Goal: Task Accomplishment & Management: Use online tool/utility

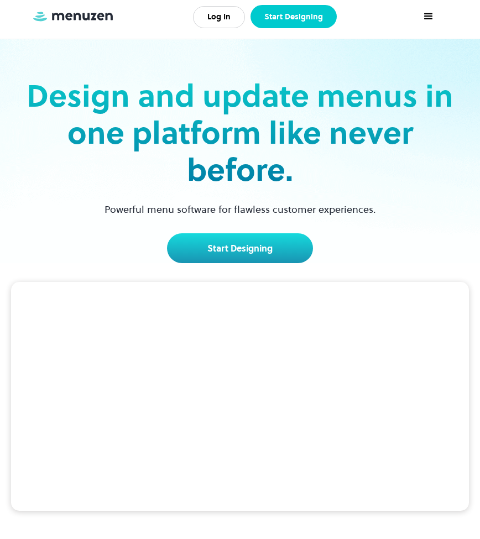
click at [300, 23] on link "Start Designing" at bounding box center [294, 16] width 86 height 23
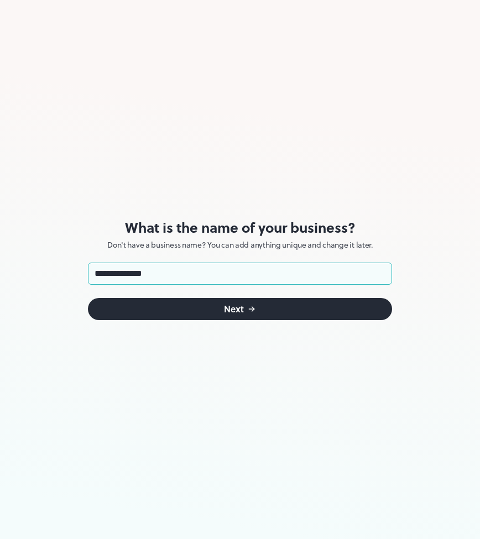
type input "**********"
click at [240, 309] on button "Next" at bounding box center [240, 309] width 304 height 22
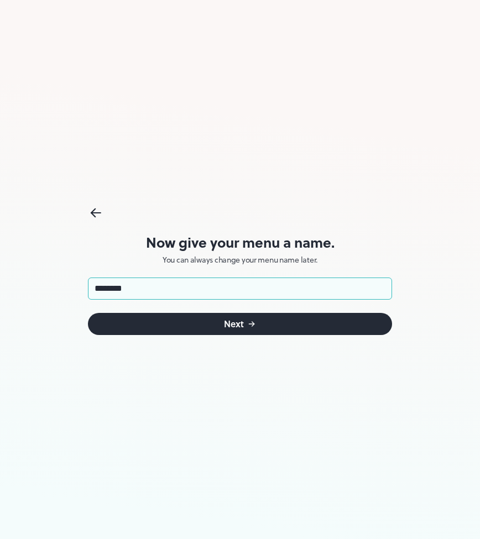
type input "*********"
click at [240, 324] on button "Next" at bounding box center [240, 324] width 304 height 22
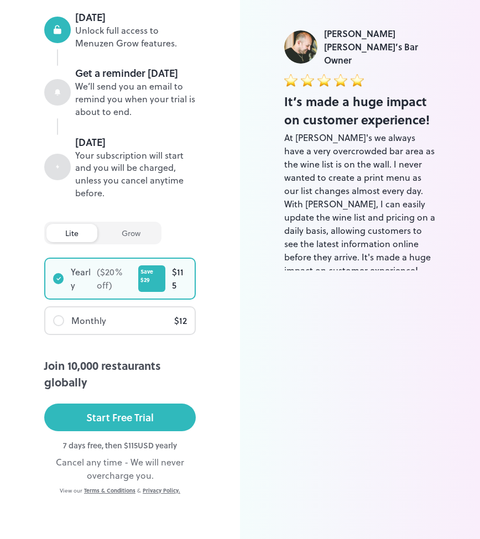
scroll to position [237, 0]
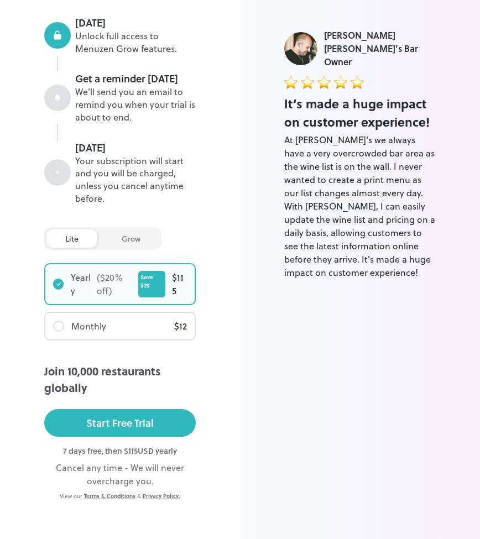
click at [165, 316] on div "Monthly $ 12" at bounding box center [119, 326] width 149 height 27
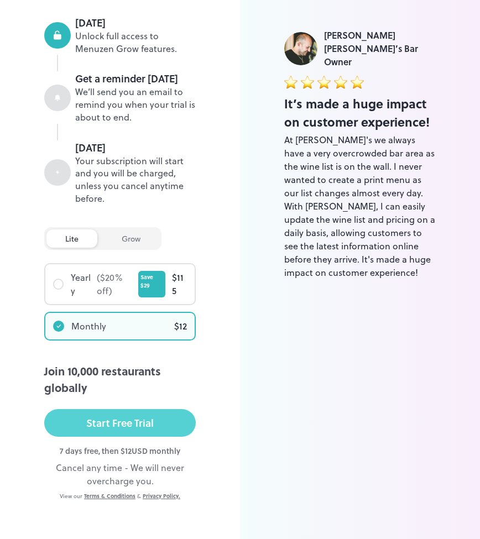
click at [155, 409] on button "Start Free Trial" at bounding box center [120, 423] width 152 height 28
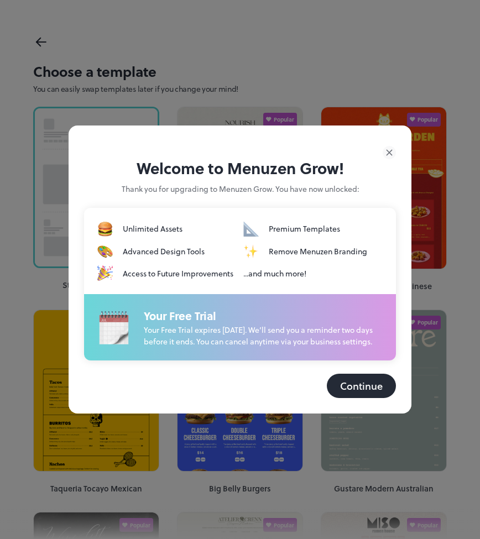
click at [363, 388] on button "Continue" at bounding box center [361, 386] width 69 height 24
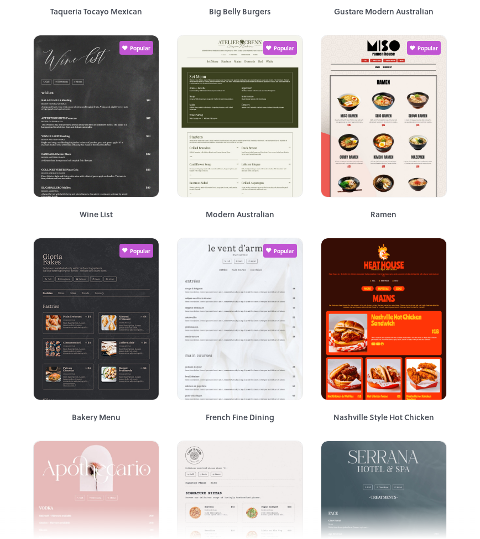
scroll to position [489, 0]
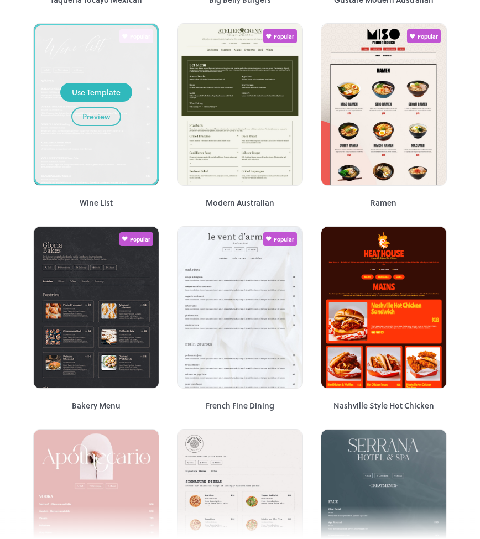
click at [111, 113] on button "Preview" at bounding box center [96, 116] width 50 height 19
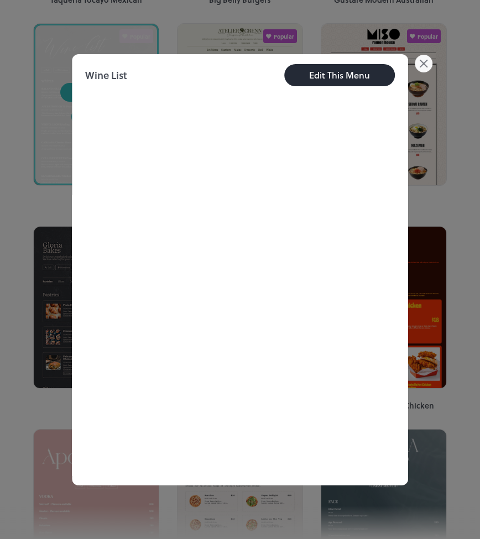
click at [429, 59] on icon at bounding box center [424, 64] width 18 height 18
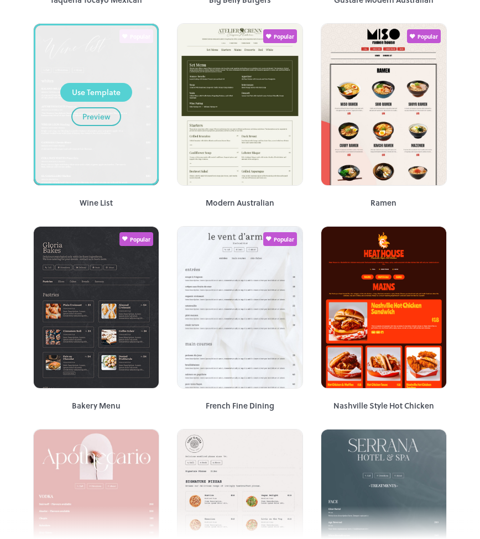
click at [96, 91] on div "Use Template" at bounding box center [96, 92] width 49 height 12
click at [112, 91] on div "Use Template" at bounding box center [96, 92] width 49 height 12
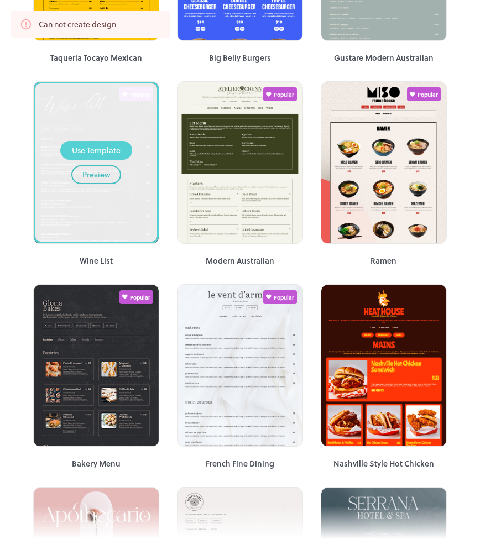
scroll to position [425, 0]
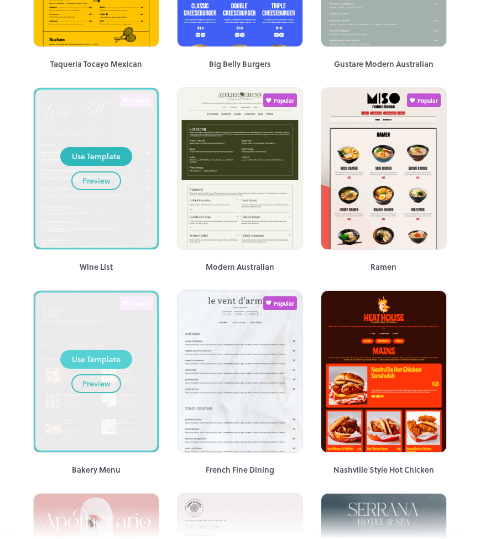
click at [101, 360] on div "Use Template" at bounding box center [96, 359] width 49 height 12
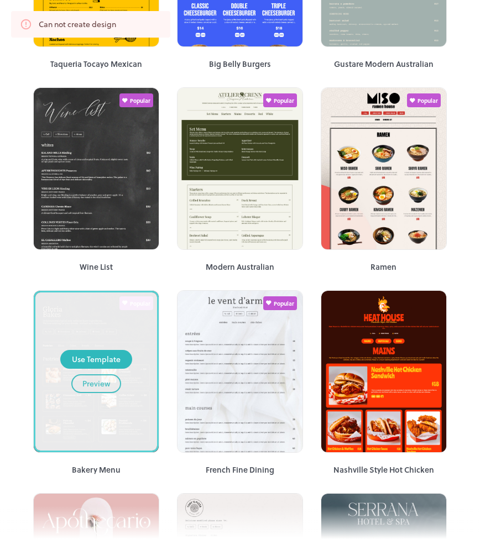
click at [96, 388] on div "Preview" at bounding box center [96, 384] width 28 height 12
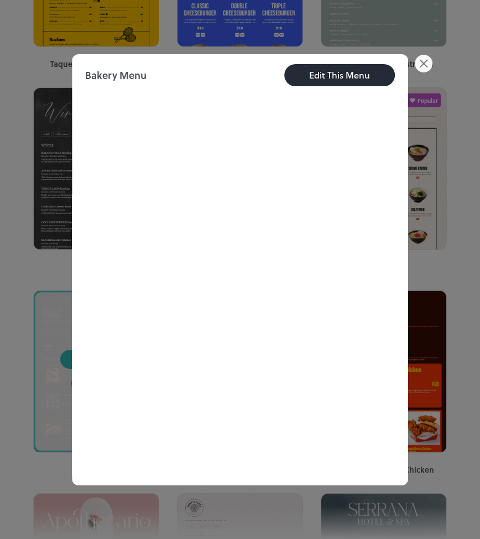
click at [331, 79] on div "Edit This Menu" at bounding box center [339, 75] width 61 height 13
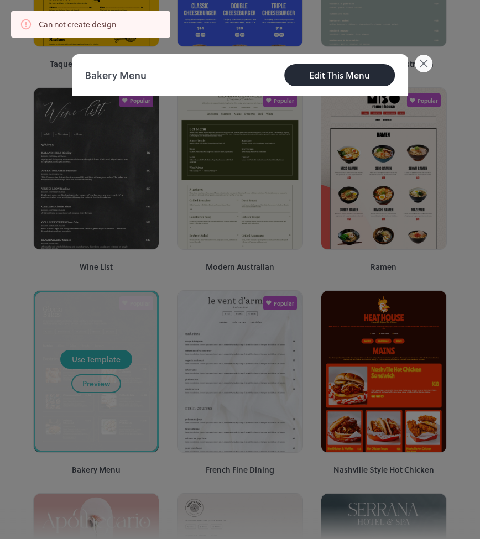
click at [429, 67] on icon at bounding box center [424, 64] width 18 height 18
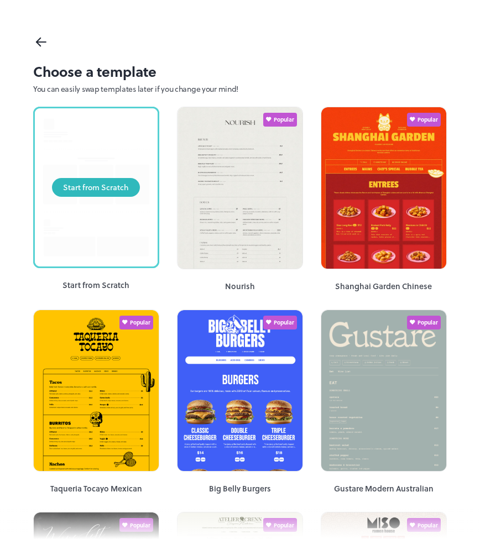
scroll to position [0, 0]
click at [93, 152] on div "Start from Scratch" at bounding box center [96, 187] width 123 height 158
click at [89, 184] on div "Start from Scratch" at bounding box center [96, 187] width 66 height 12
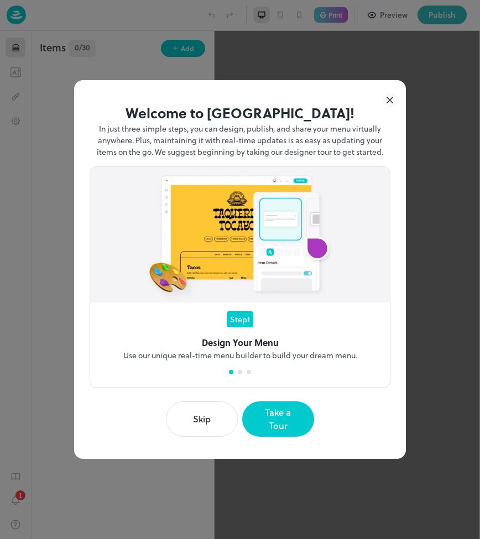
click at [222, 418] on button "Skip" at bounding box center [202, 419] width 72 height 35
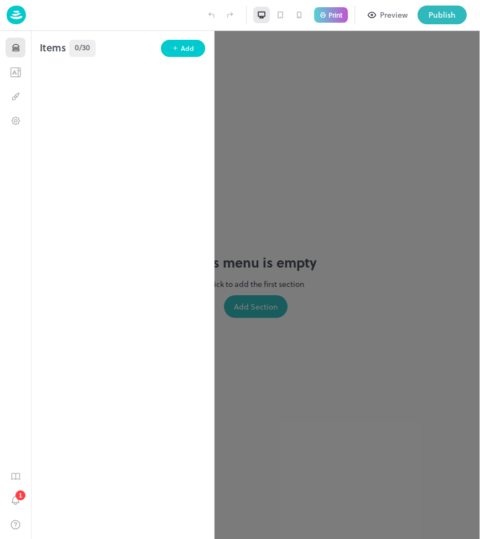
click at [247, 154] on div at bounding box center [240, 269] width 480 height 539
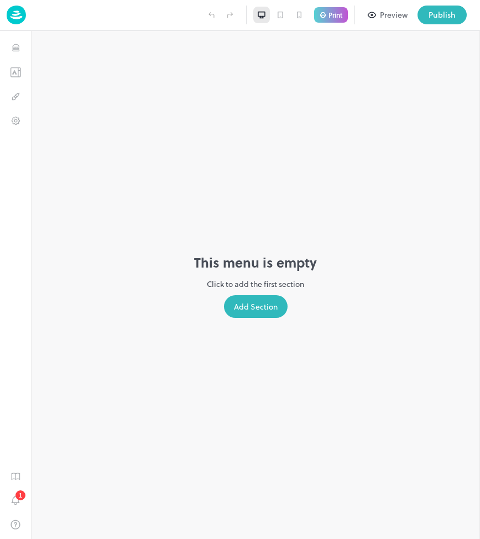
click at [255, 304] on div "Add Section" at bounding box center [256, 306] width 64 height 23
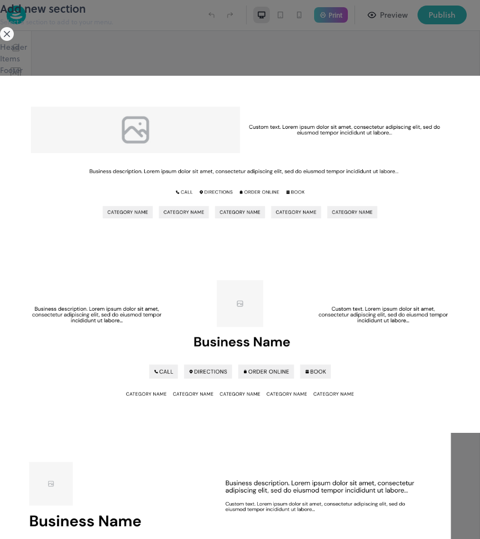
scroll to position [3, 0]
click at [14, 41] on icon at bounding box center [7, 34] width 14 height 14
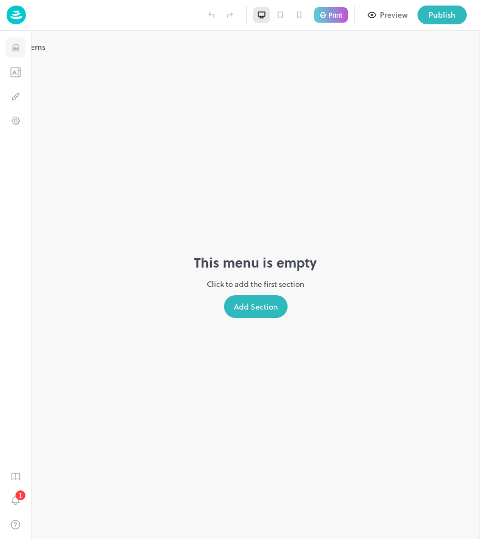
click at [17, 46] on icon "Items" at bounding box center [16, 48] width 11 height 11
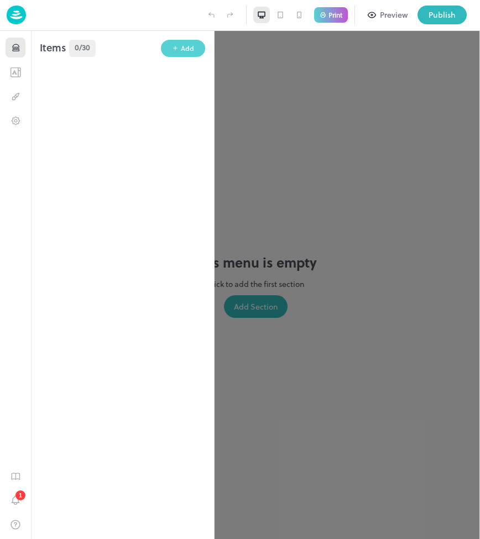
click at [189, 51] on div "Add" at bounding box center [187, 48] width 13 height 11
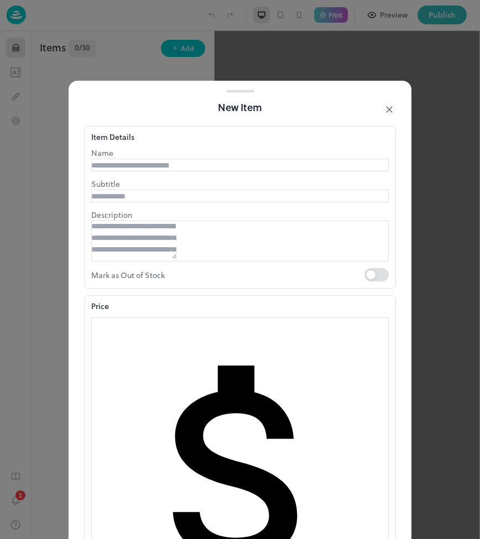
click at [169, 168] on input "text" at bounding box center [129, 166] width 77 height 12
type input "**********"
click at [142, 257] on textarea at bounding box center [134, 240] width 86 height 38
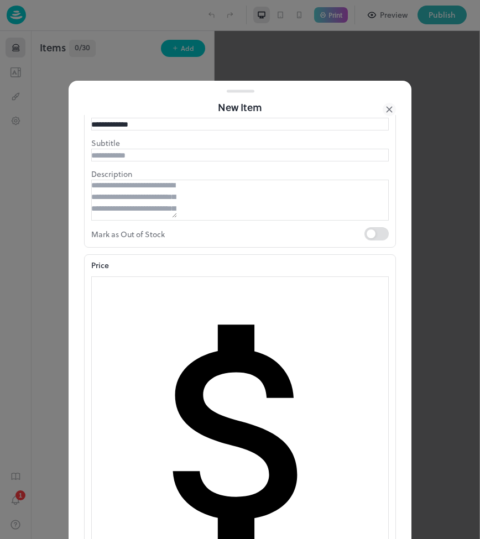
scroll to position [61, 0]
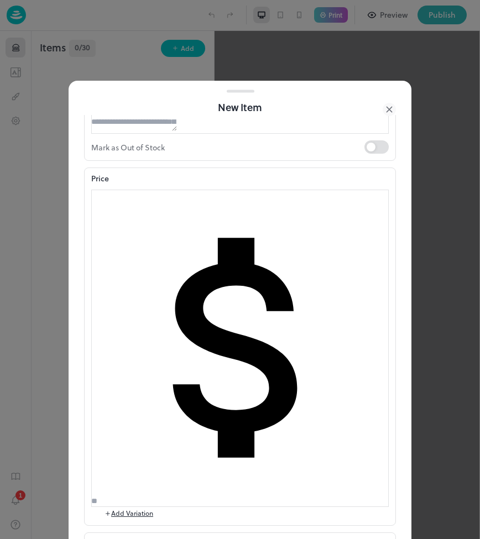
scroll to position [129, 0]
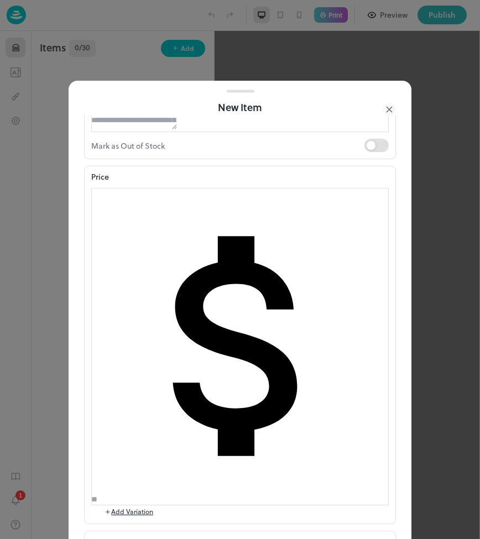
type input "**"
type input "*********"
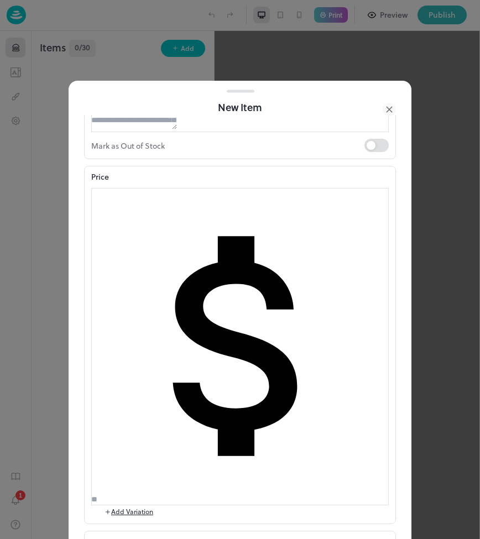
click at [203, 419] on div "No options" at bounding box center [240, 414] width 298 height 12
click at [140, 419] on div "No options" at bounding box center [240, 414] width 298 height 12
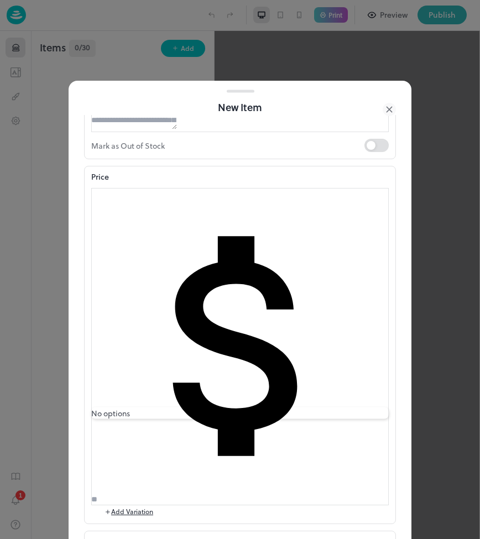
type input "*"
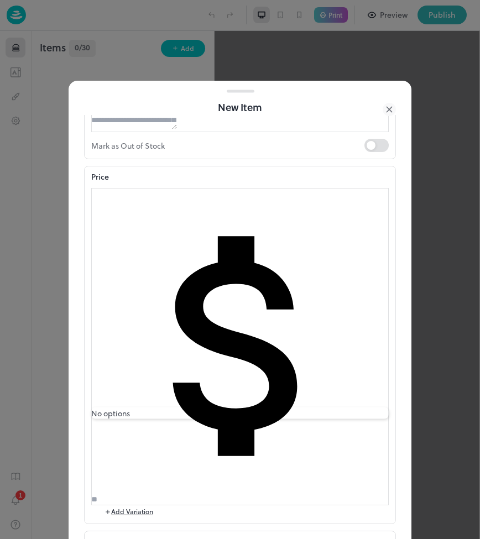
type input "*"
click at [389, 114] on icon at bounding box center [389, 109] width 13 height 13
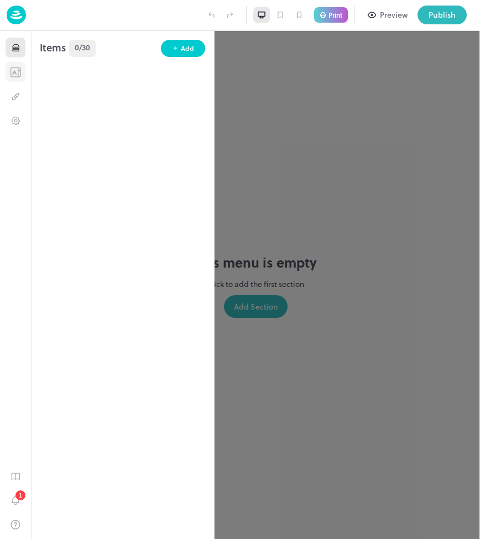
click at [22, 75] on button "Templates" at bounding box center [16, 72] width 20 height 20
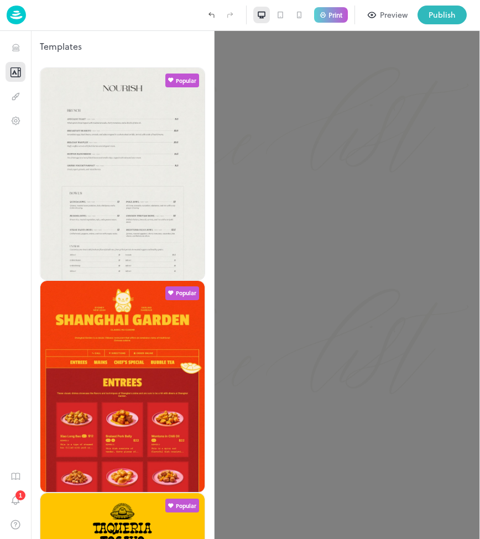
click at [318, 474] on div at bounding box center [240, 269] width 480 height 539
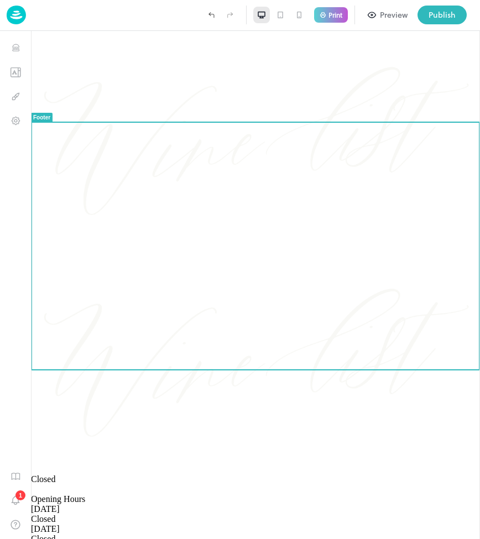
click at [159, 475] on div at bounding box center [255, 475] width 449 height 0
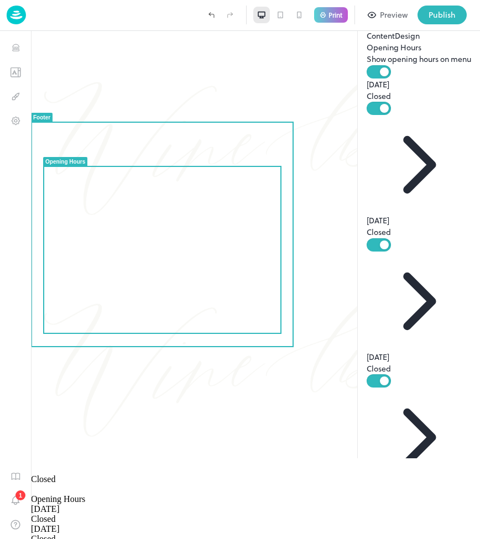
click at [60, 504] on span "[DATE]" at bounding box center [45, 508] width 29 height 9
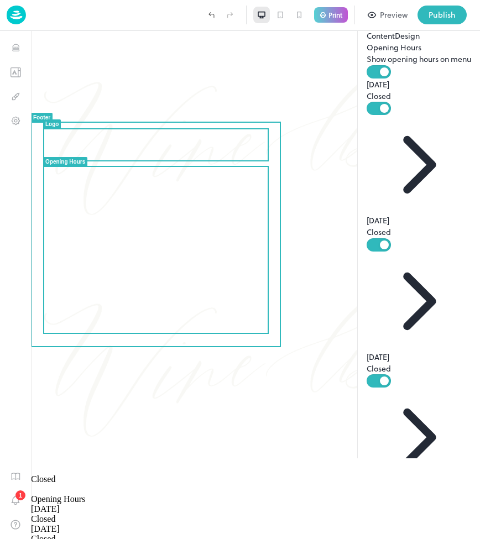
click at [215, 253] on div at bounding box center [255, 364] width 449 height 222
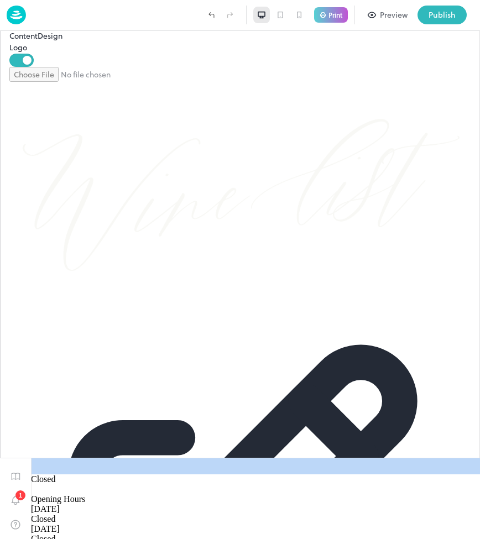
click at [215, 253] on div at bounding box center [255, 364] width 449 height 222
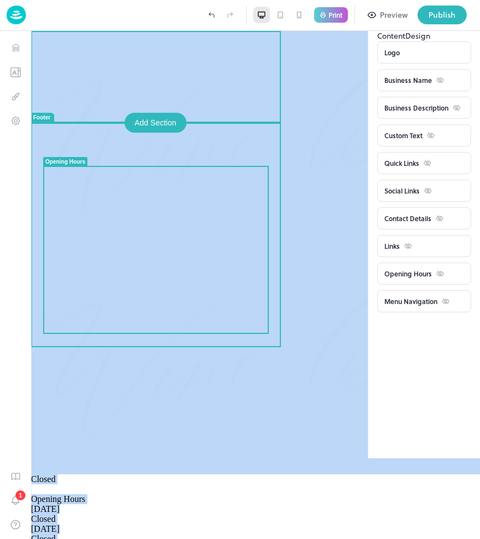
drag, startPoint x: 264, startPoint y: 38, endPoint x: 157, endPoint y: 279, distance: 264.2
click at [157, 279] on div "Closed Closed Opening Hours [DATE] Closed [DATE] Closed [DATE] Closed [DATE] Cl…" at bounding box center [255, 337] width 449 height 613
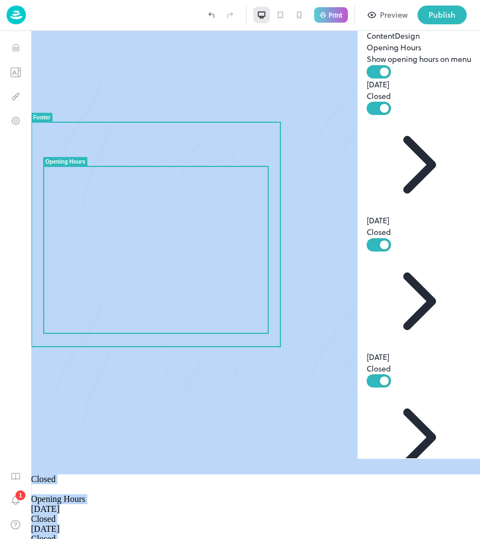
drag, startPoint x: 217, startPoint y: 390, endPoint x: 145, endPoint y: 80, distance: 318.4
click at [147, 81] on div "Closed Closed Opening Hours [DATE] Closed [DATE] Closed [DATE] Closed [DATE] Cl…" at bounding box center [255, 337] width 449 height 613
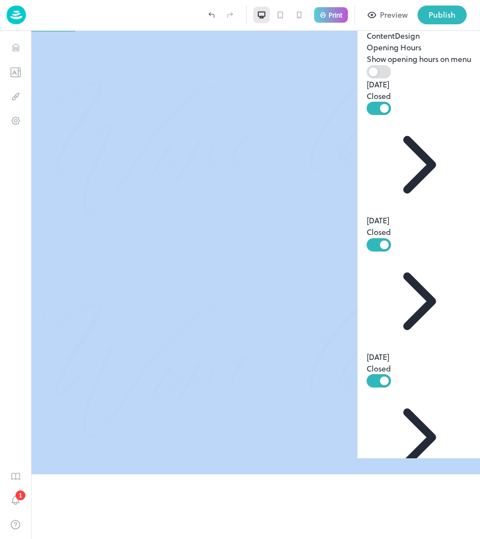
click at [145, 370] on div at bounding box center [255, 285] width 449 height 508
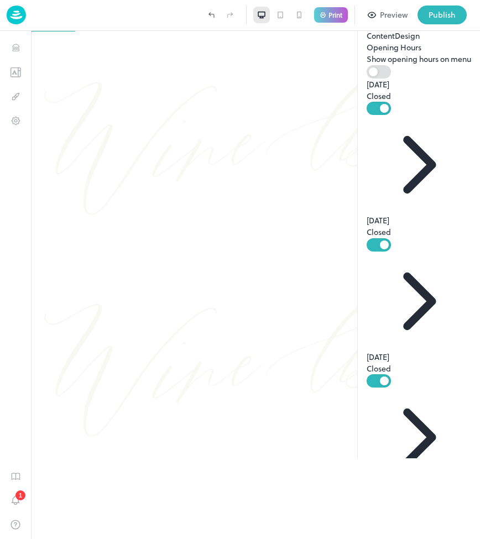
click at [448, 140] on icon at bounding box center [419, 165] width 105 height 100
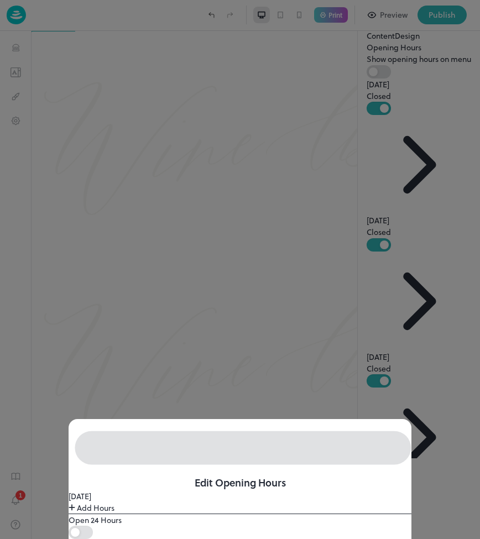
click at [396, 475] on div at bounding box center [396, 475] width 0 height 0
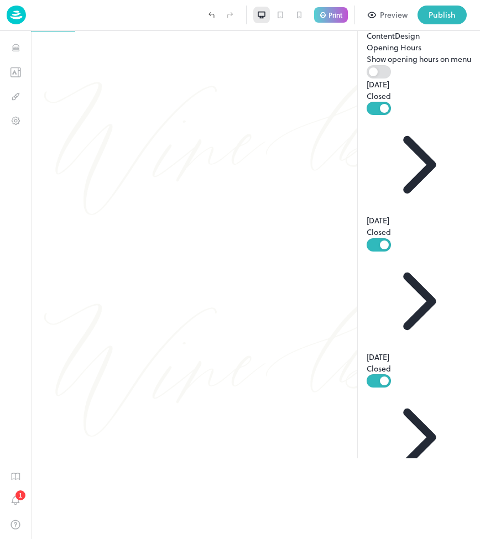
click at [395, 41] on button "Design" at bounding box center [407, 36] width 25 height 12
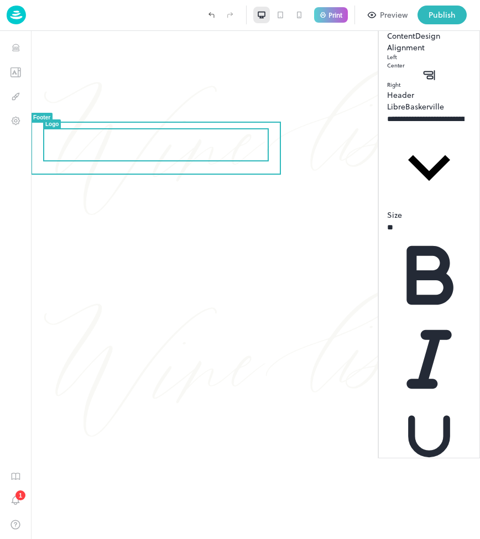
click at [113, 253] on div at bounding box center [255, 364] width 449 height 222
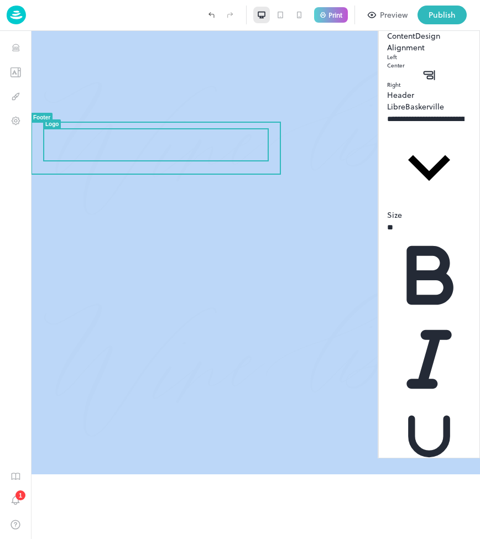
click at [113, 253] on div at bounding box center [255, 364] width 449 height 222
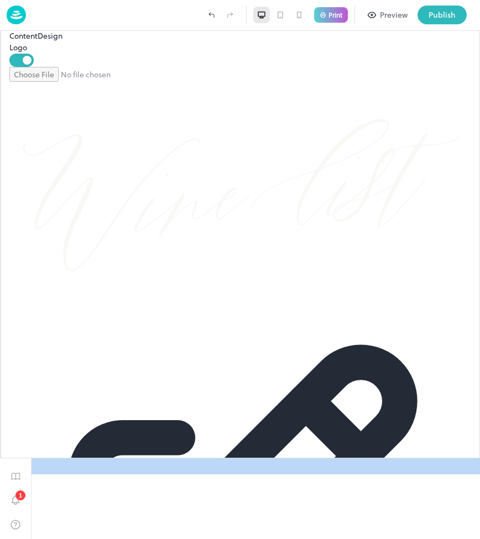
click at [113, 253] on div at bounding box center [255, 364] width 449 height 222
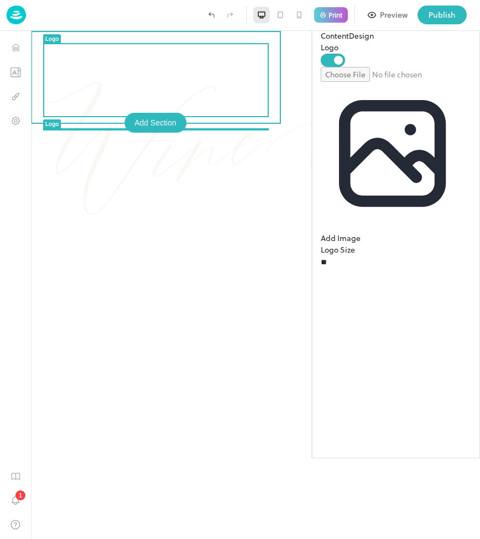
click at [175, 70] on img at bounding box center [255, 142] width 449 height 222
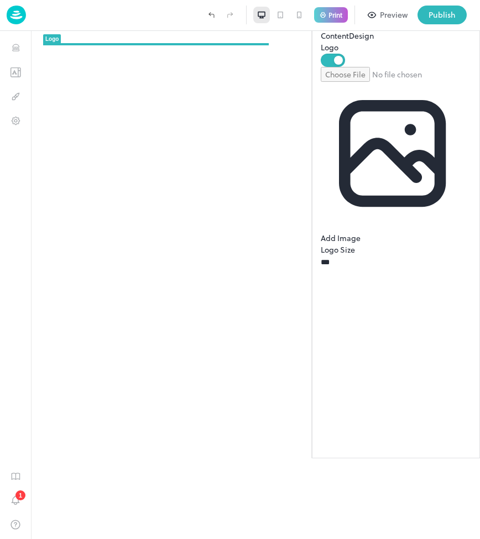
click at [149, 71] on div at bounding box center [255, 285] width 449 height 508
click at [14, 95] on icon "Design" at bounding box center [16, 96] width 11 height 11
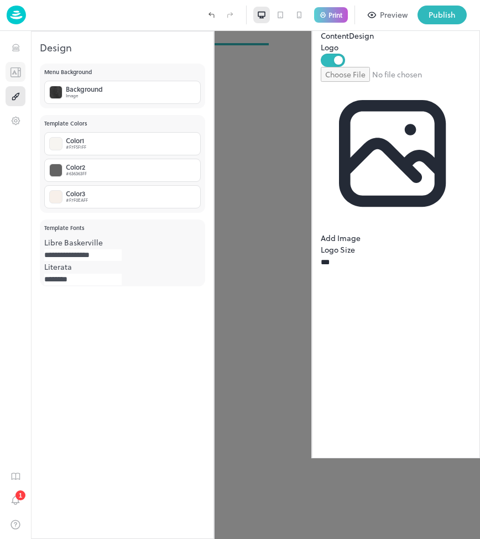
click at [16, 79] on button "Templates" at bounding box center [16, 72] width 20 height 20
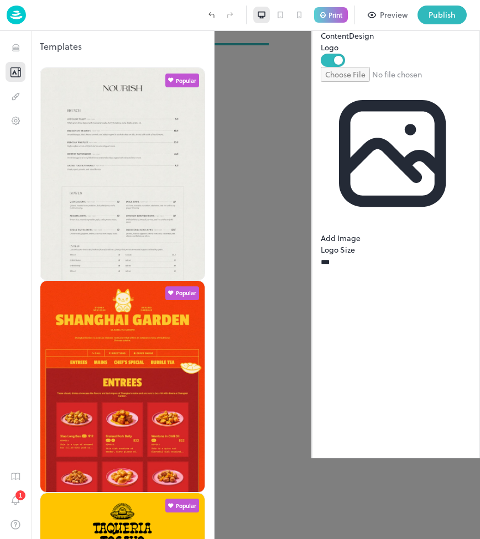
click at [13, 60] on div "1" at bounding box center [15, 285] width 31 height 508
click at [16, 51] on icon "Items" at bounding box center [16, 48] width 11 height 11
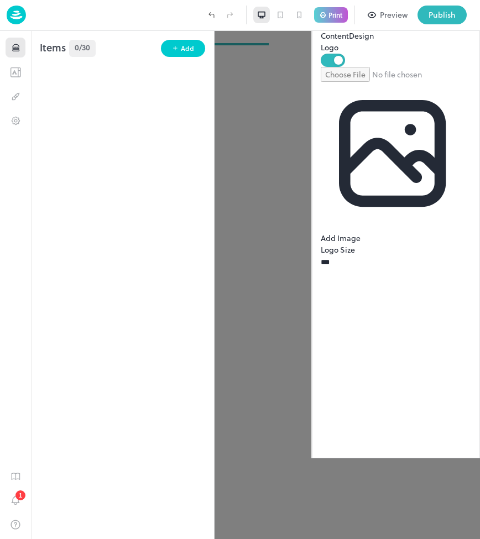
click at [0, 0] on icon at bounding box center [0, 0] width 0 height 0
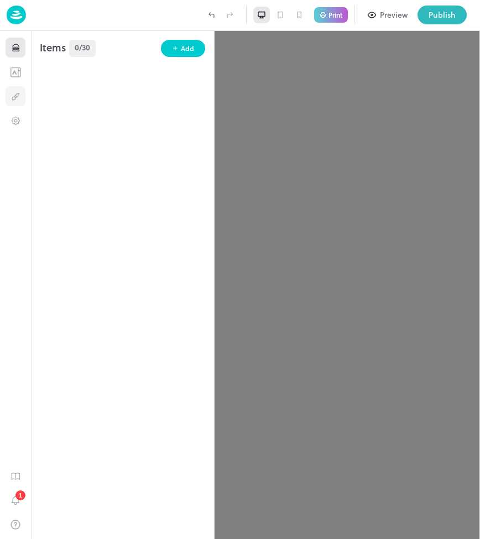
click at [19, 106] on button "Design" at bounding box center [16, 96] width 20 height 20
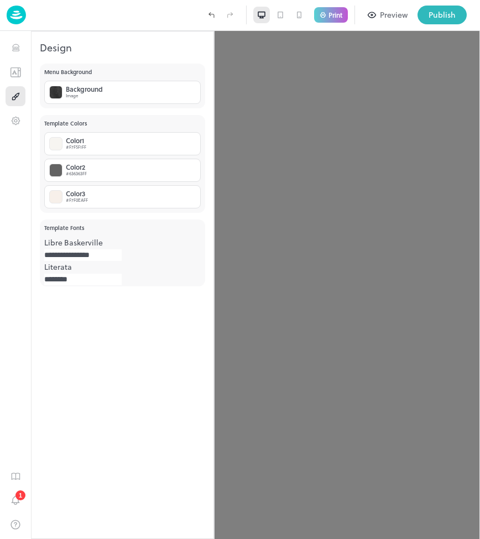
click at [251, 123] on div at bounding box center [240, 269] width 480 height 539
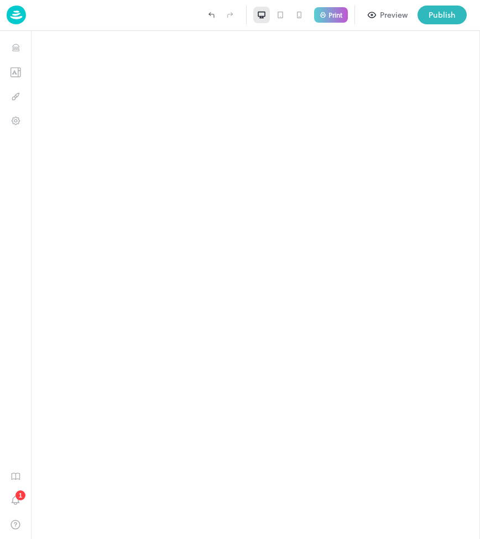
click at [183, 80] on div at bounding box center [255, 285] width 449 height 508
click at [139, 68] on div at bounding box center [255, 285] width 449 height 508
click at [113, 69] on div at bounding box center [255, 285] width 449 height 508
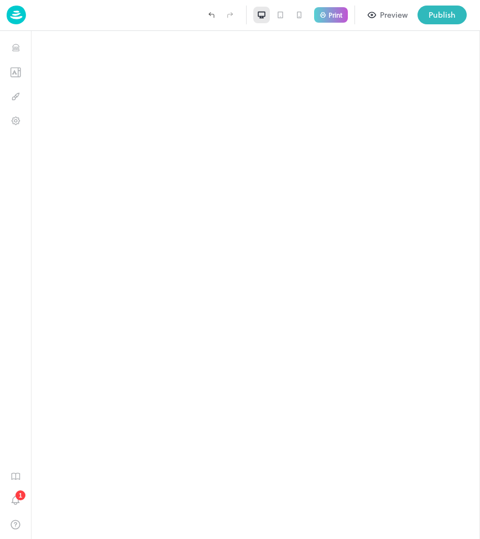
click at [113, 69] on div at bounding box center [255, 285] width 449 height 508
click at [111, 96] on div at bounding box center [255, 285] width 449 height 508
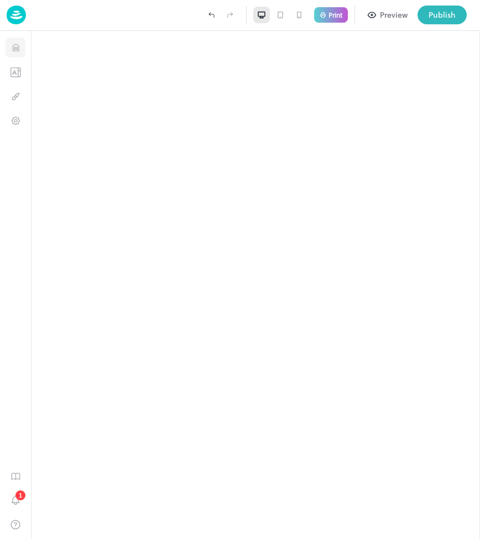
click at [21, 45] on button "Items" at bounding box center [16, 48] width 20 height 20
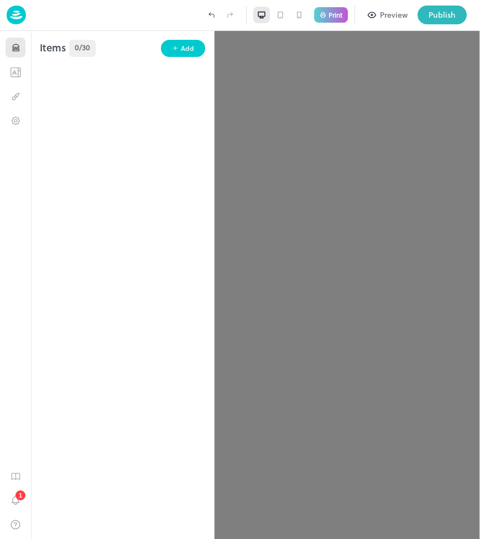
click at [247, 84] on div at bounding box center [240, 269] width 480 height 539
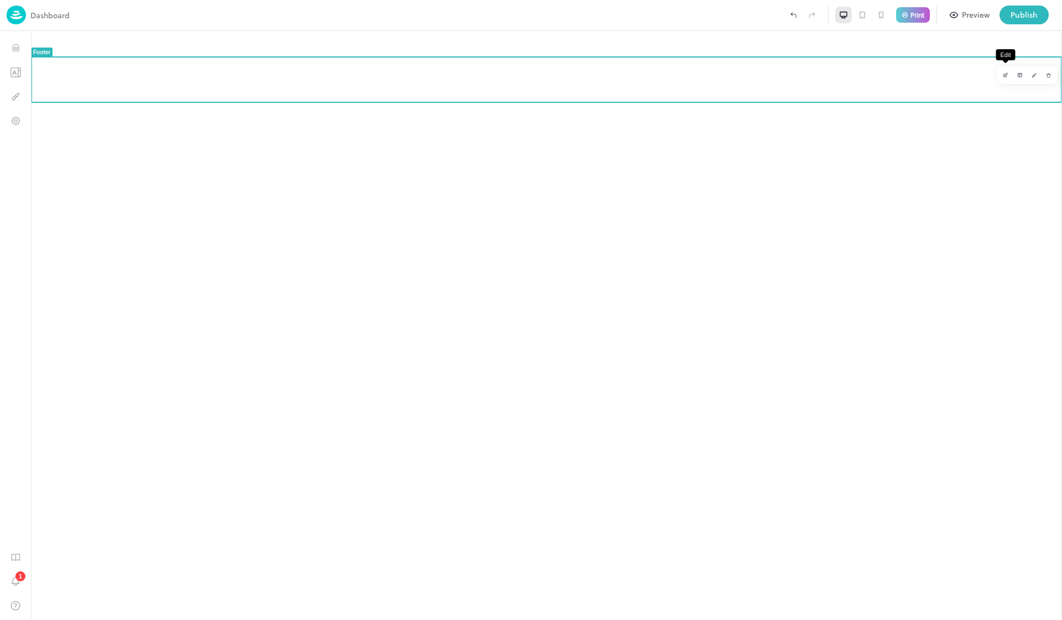
click at [480, 74] on icon "Edit" at bounding box center [1006, 75] width 6 height 6
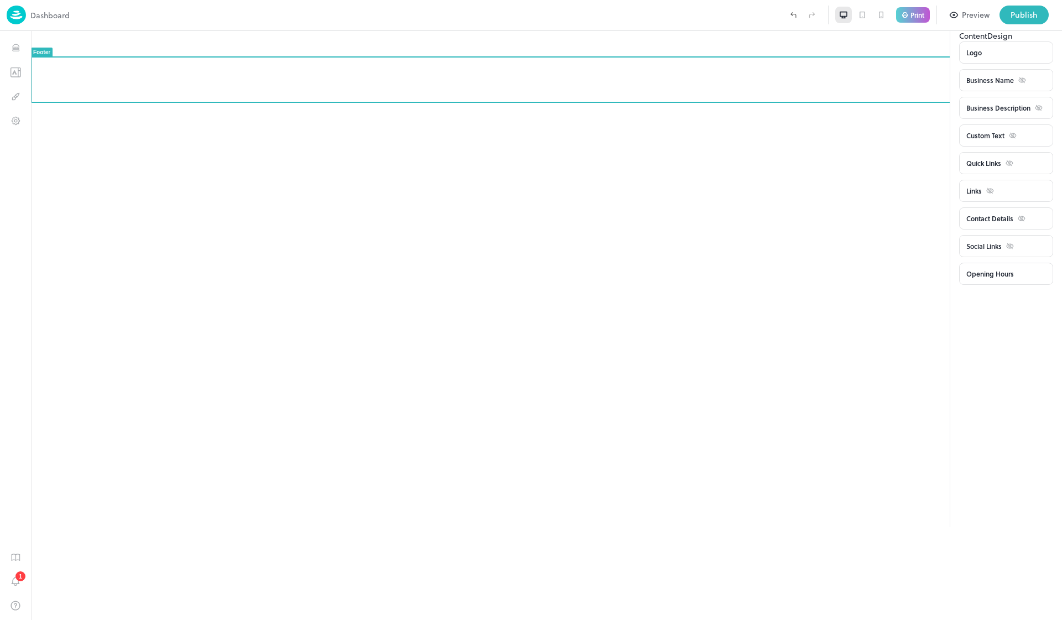
click at [480, 58] on div "Logo" at bounding box center [1004, 53] width 76 height 10
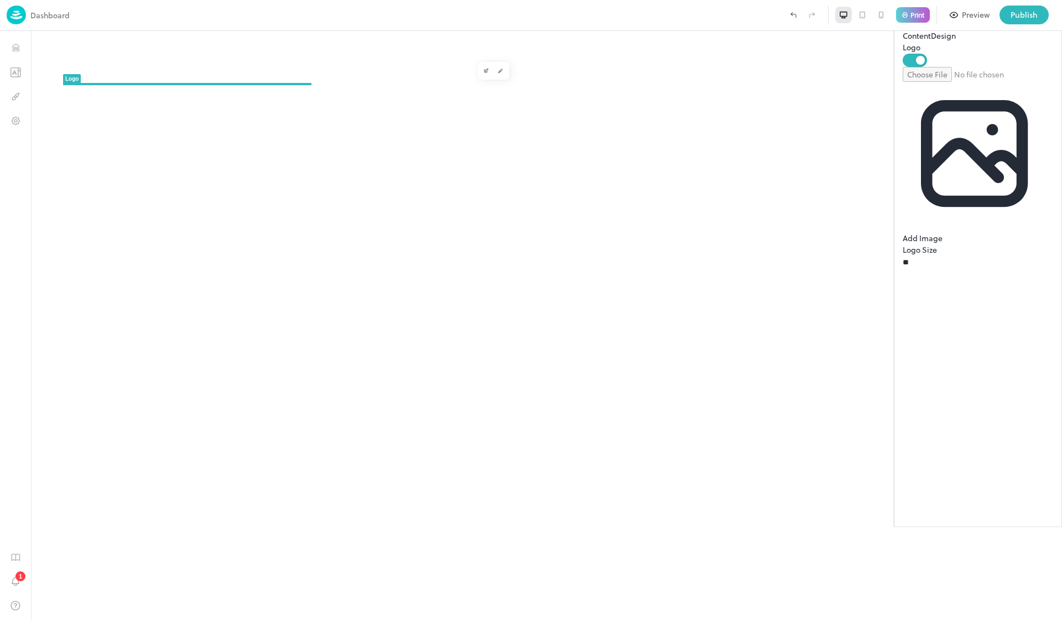
click at [480, 23] on icon at bounding box center [908, 18] width 10 height 10
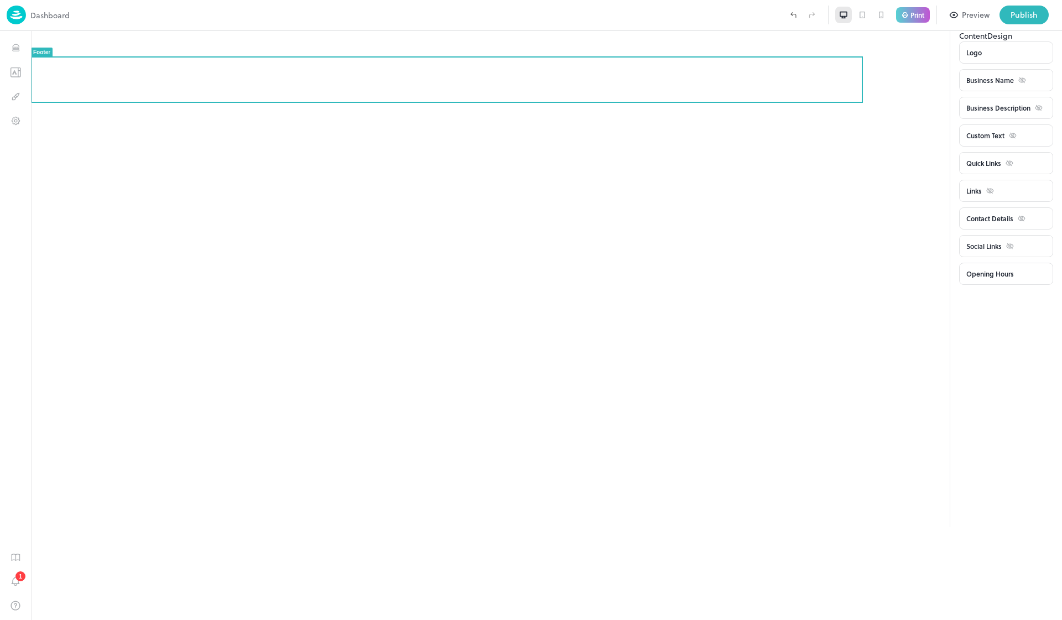
click at [480, 140] on div "Custom Text" at bounding box center [1004, 136] width 76 height 10
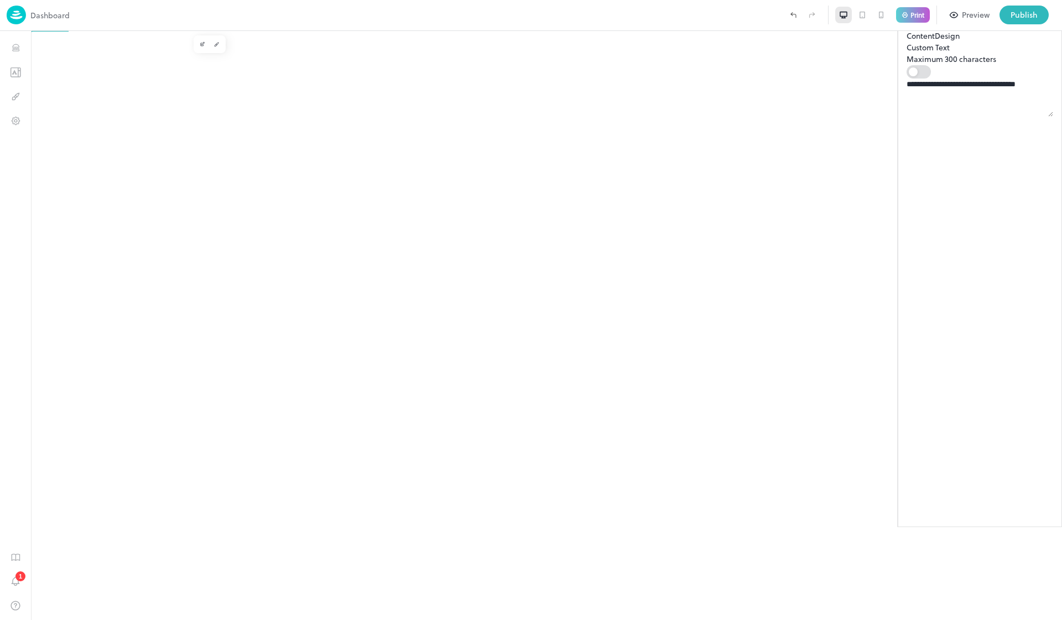
click at [480, 117] on textarea "**********" at bounding box center [980, 98] width 147 height 38
drag, startPoint x: 972, startPoint y: 192, endPoint x: 853, endPoint y: 113, distance: 143.3
type textarea "**********"
type textarea "*"
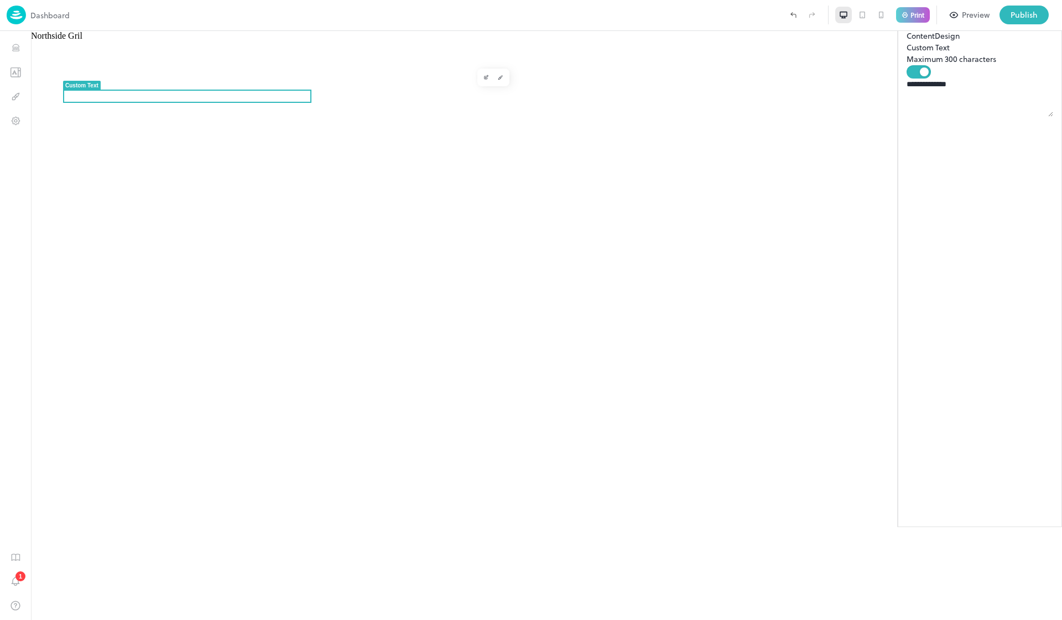
type textarea "**********"
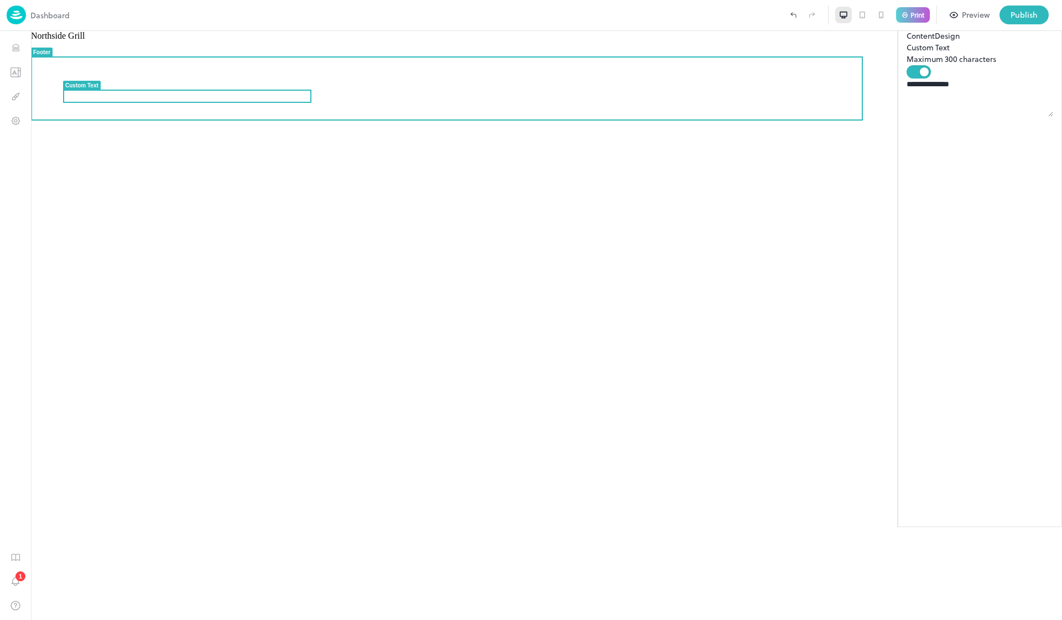
drag, startPoint x: 309, startPoint y: 99, endPoint x: 350, endPoint y: 100, distance: 41.5
click at [350, 41] on div "Northside Grill" at bounding box center [546, 36] width 1031 height 10
click at [85, 40] on span "Northside Grill" at bounding box center [58, 35] width 54 height 9
click at [480, 78] on icon "Edit" at bounding box center [487, 76] width 3 height 3
click at [480, 78] on icon "Design" at bounding box center [500, 77] width 1 height 1
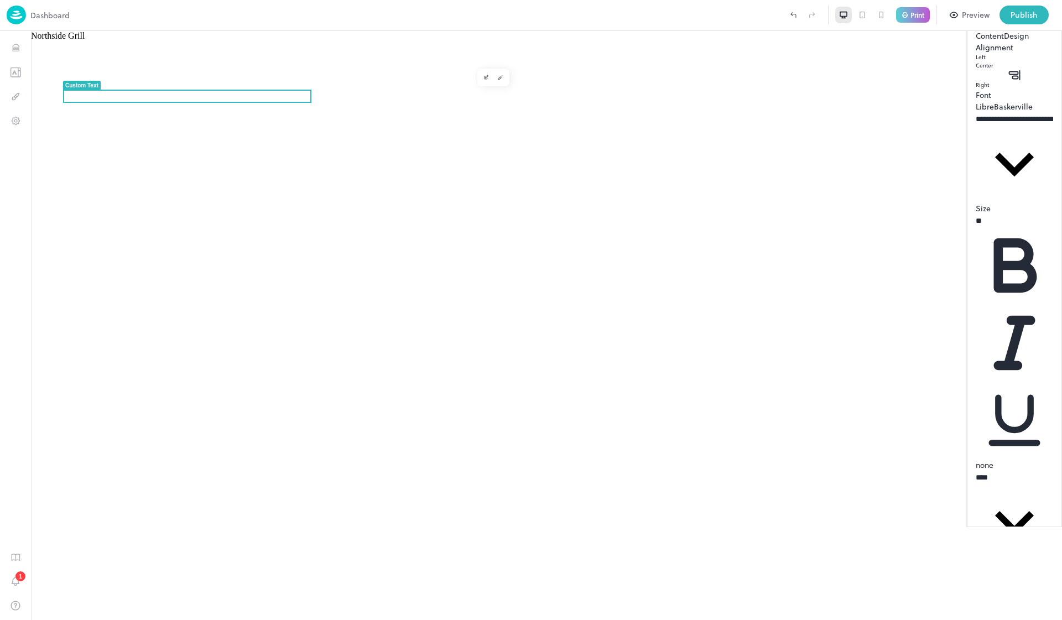
click at [480, 61] on icon at bounding box center [1014, 61] width 0 height 0
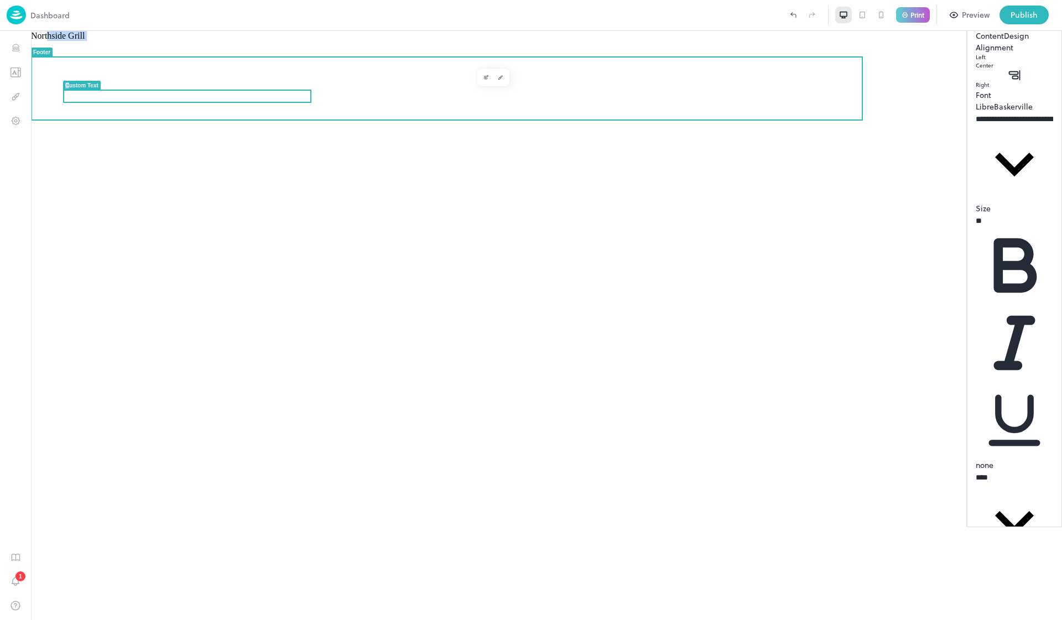
drag, startPoint x: 70, startPoint y: 88, endPoint x: 174, endPoint y: 92, distance: 104.0
click at [174, 92] on div "Northside Grill Custom Text Footer" at bounding box center [546, 325] width 1031 height 589
click at [240, 145] on div "Northside Grill" at bounding box center [546, 325] width 1031 height 589
drag, startPoint x: 234, startPoint y: 102, endPoint x: 263, endPoint y: 98, distance: 29.5
click at [262, 97] on div "Northside Grill Custom Text Footer" at bounding box center [546, 325] width 1031 height 589
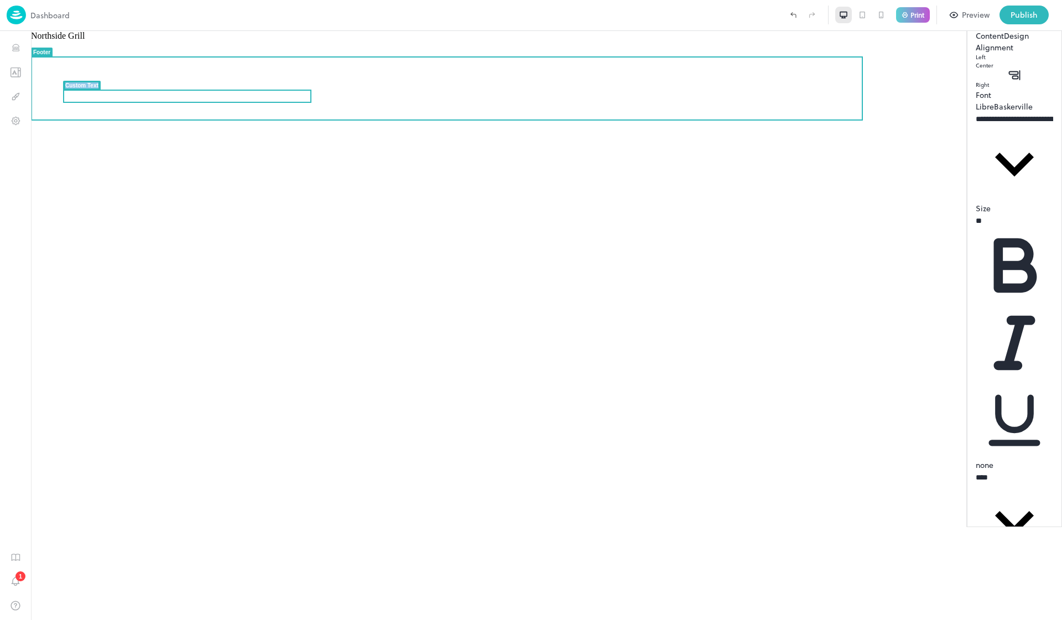
click at [263, 124] on div "Northside Grill" at bounding box center [546, 325] width 1031 height 589
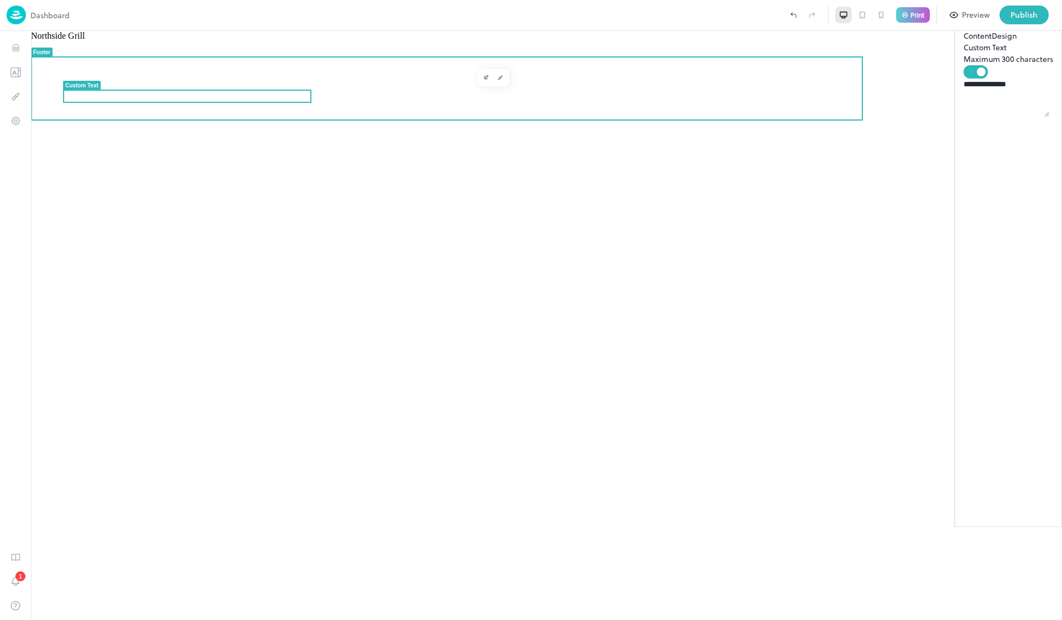
click at [85, 40] on span "Northside Grill" at bounding box center [58, 35] width 54 height 9
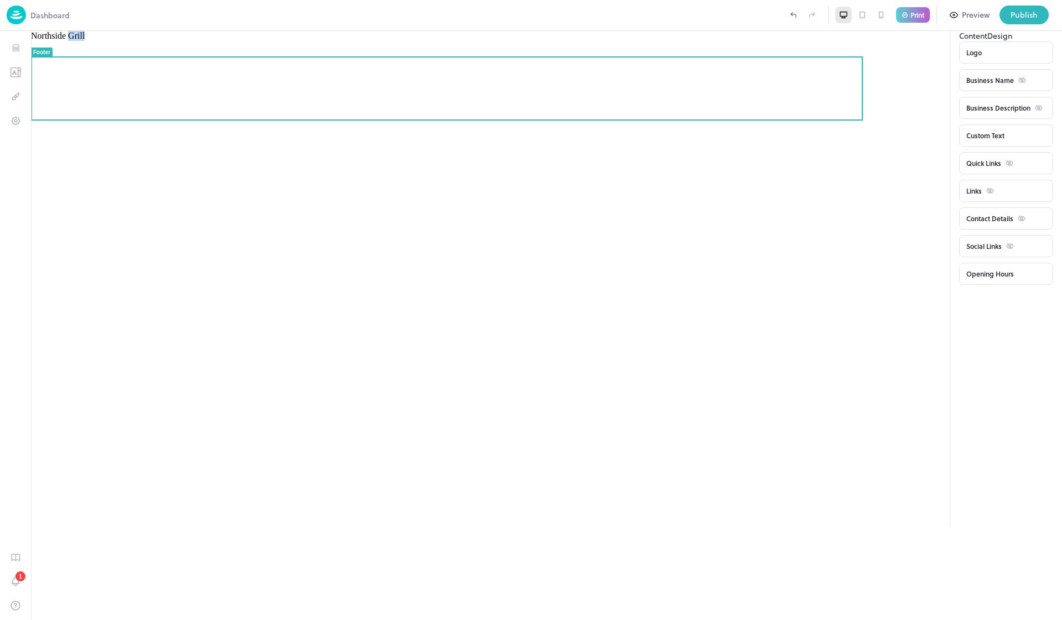
click at [206, 41] on div "Northside Grill" at bounding box center [546, 36] width 1031 height 10
click at [85, 40] on span "Northside Grill" at bounding box center [58, 35] width 54 height 9
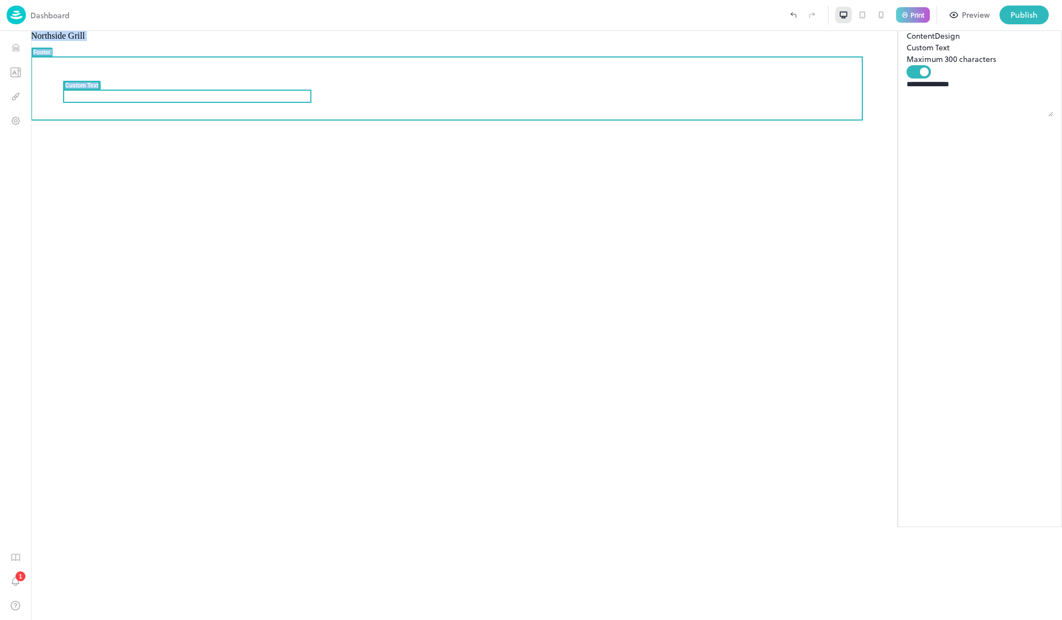
drag, startPoint x: 199, startPoint y: 90, endPoint x: 221, endPoint y: 81, distance: 23.8
click at [221, 81] on div "Northside Grill Footer Custom Text" at bounding box center [546, 325] width 1031 height 589
click at [111, 139] on div "Northside Grill" at bounding box center [546, 325] width 1031 height 589
click at [267, 41] on div "Northside Grill" at bounding box center [546, 36] width 1031 height 10
click at [283, 41] on div "Northside Grill" at bounding box center [546, 36] width 1031 height 10
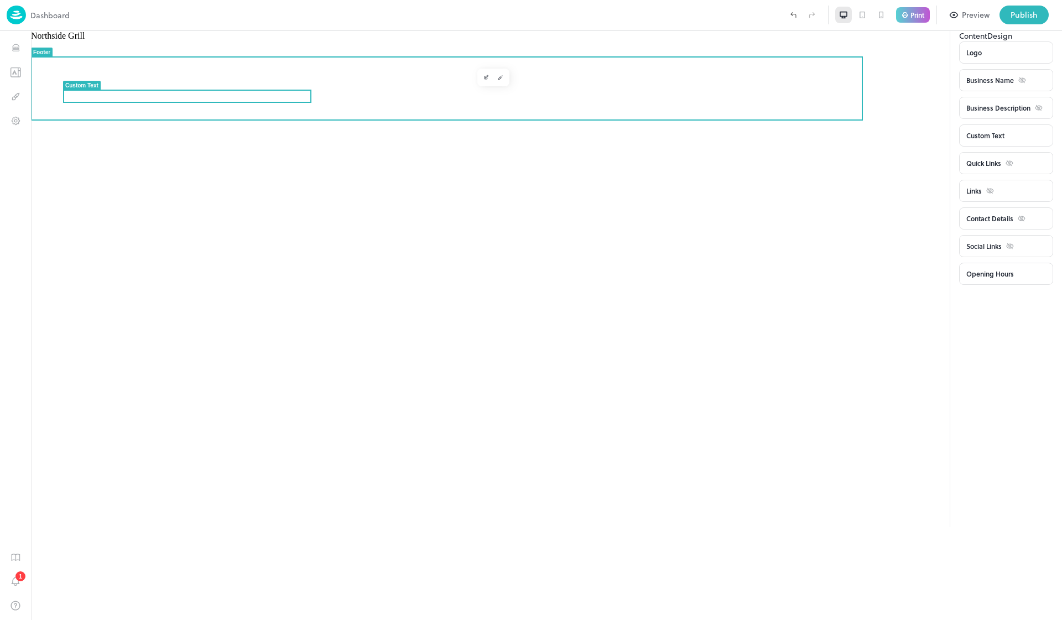
click at [85, 40] on span "Northside Grill" at bounding box center [58, 35] width 54 height 9
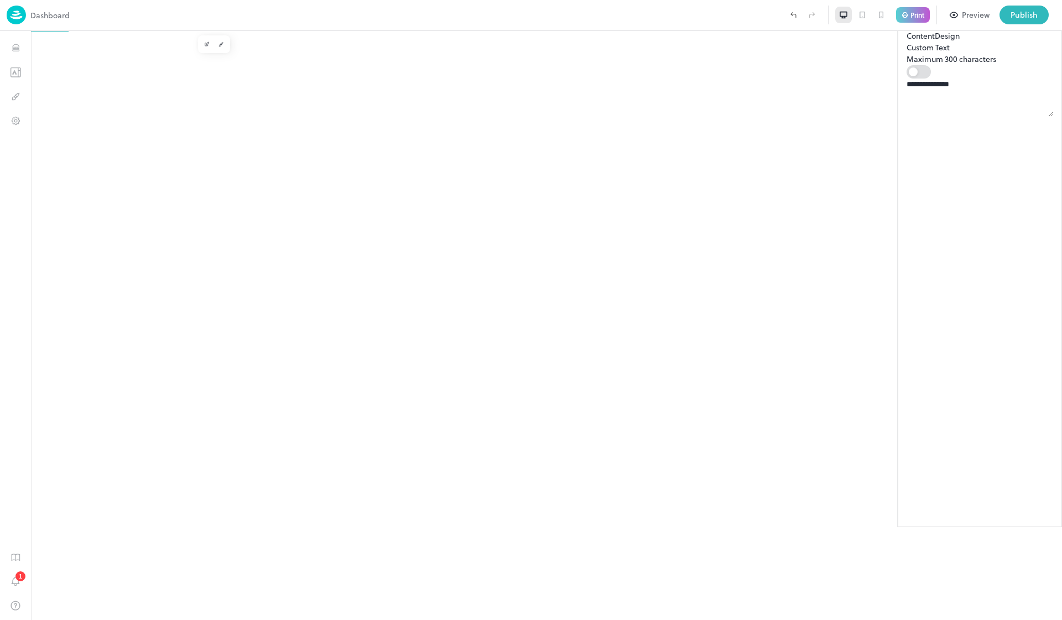
click at [17, 9] on img at bounding box center [16, 15] width 19 height 19
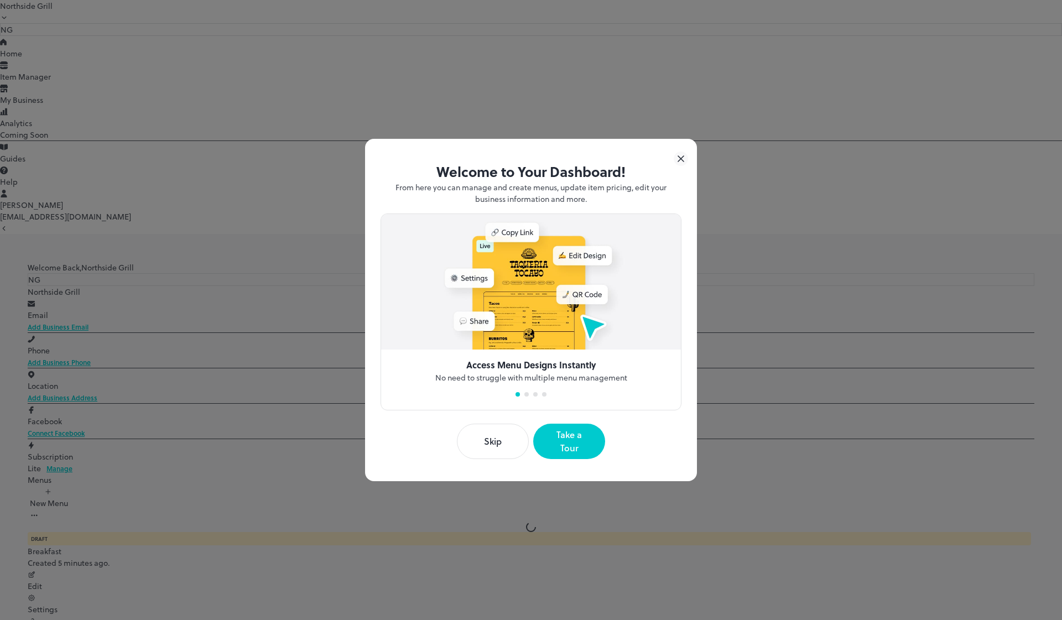
click at [480, 441] on button "Skip" at bounding box center [493, 441] width 72 height 35
